Goal: Transaction & Acquisition: Purchase product/service

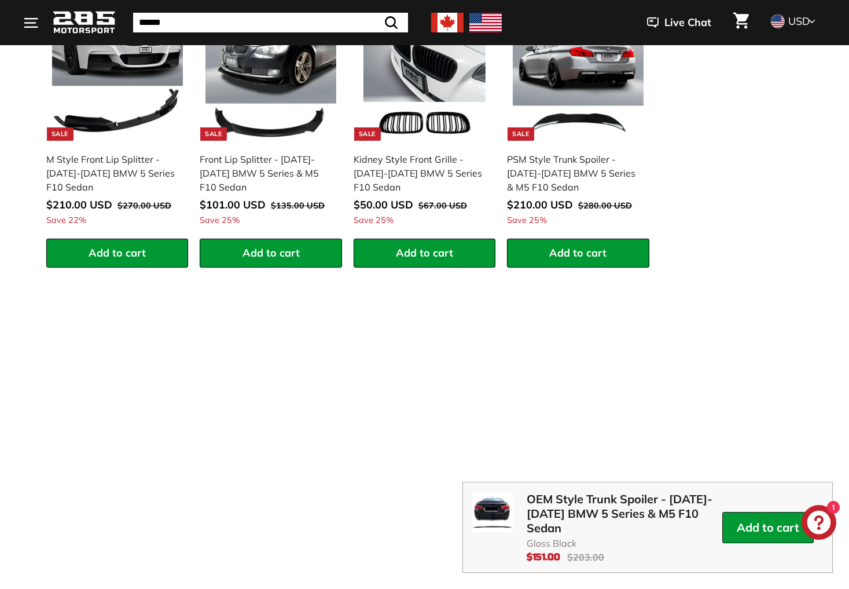
scroll to position [1766, 0]
